Goal: Find specific page/section: Find specific page/section

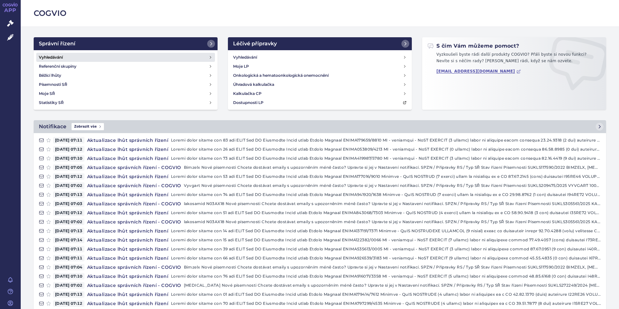
click at [56, 56] on h4 "Vyhledávání" at bounding box center [51, 57] width 24 height 6
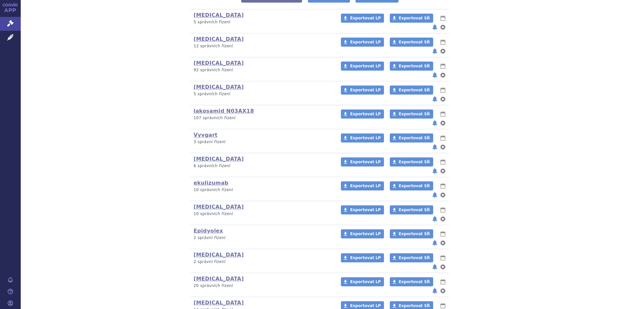
scroll to position [176, 0]
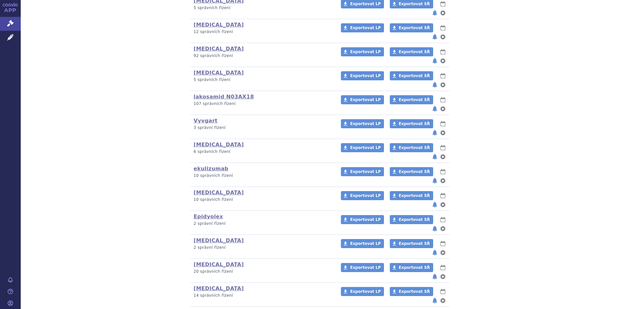
click at [200, 309] on link "Rystiggo" at bounding box center [207, 312] width 27 height 6
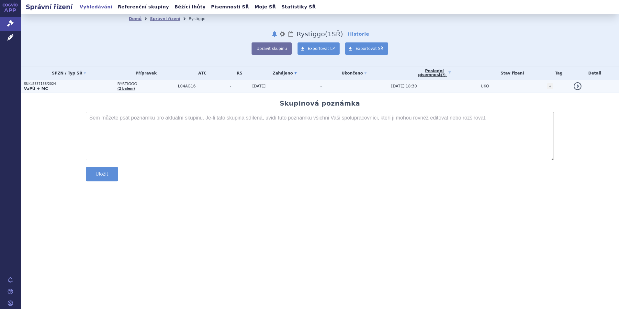
click at [43, 86] on strong "VaPÚ + MC" at bounding box center [36, 88] width 24 height 5
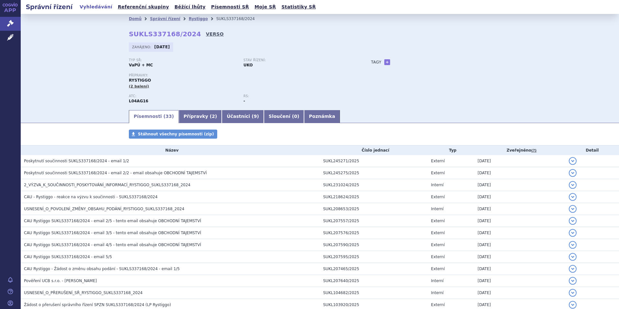
click at [206, 33] on link "VERSO" at bounding box center [215, 34] width 18 height 6
